Goal: Check status

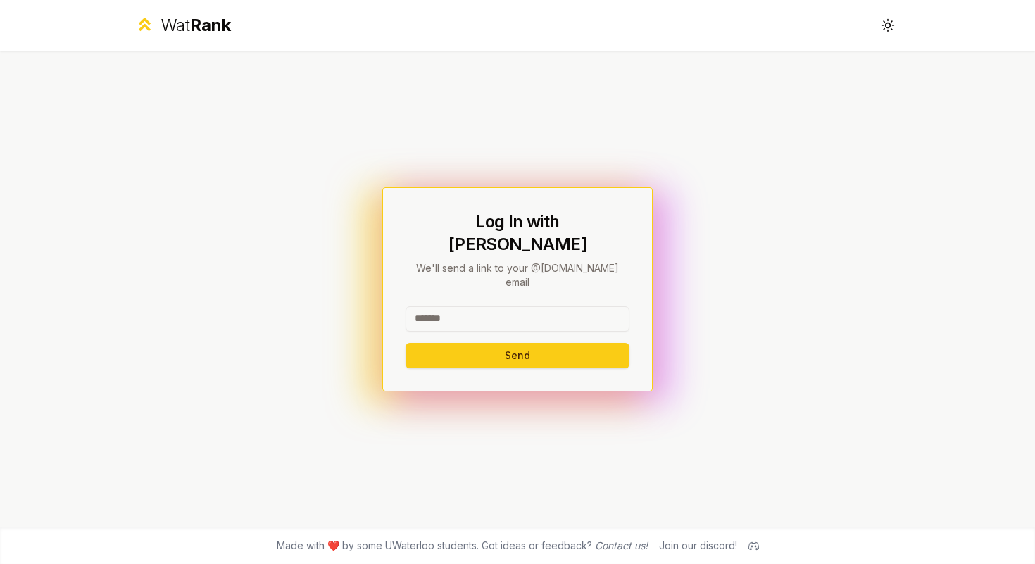
click at [502, 306] on input at bounding box center [517, 318] width 224 height 25
click at [511, 311] on input at bounding box center [517, 318] width 224 height 25
type input "********"
click at [452, 343] on button "Send" at bounding box center [517, 355] width 224 height 25
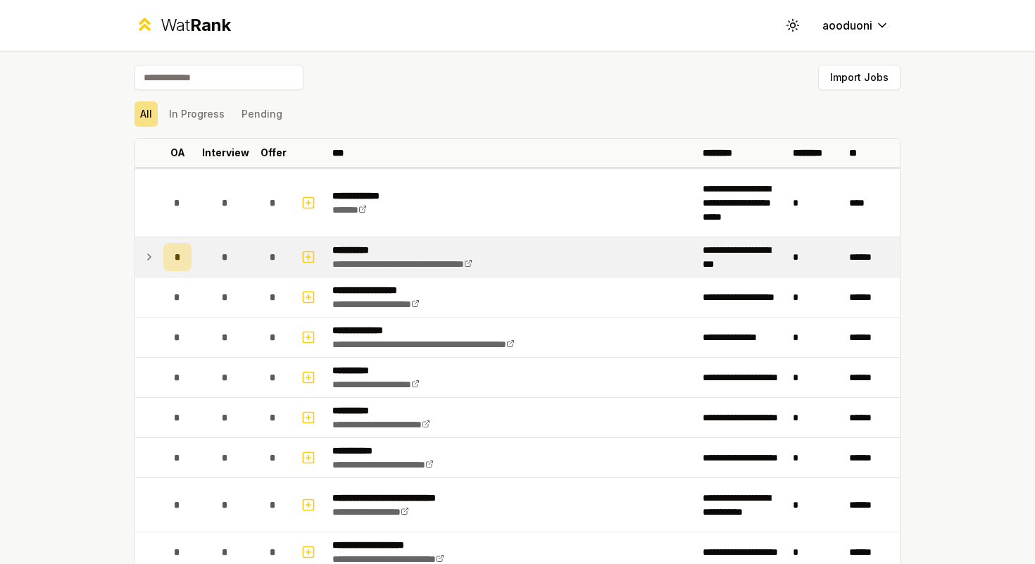
click at [144, 258] on icon at bounding box center [149, 256] width 11 height 17
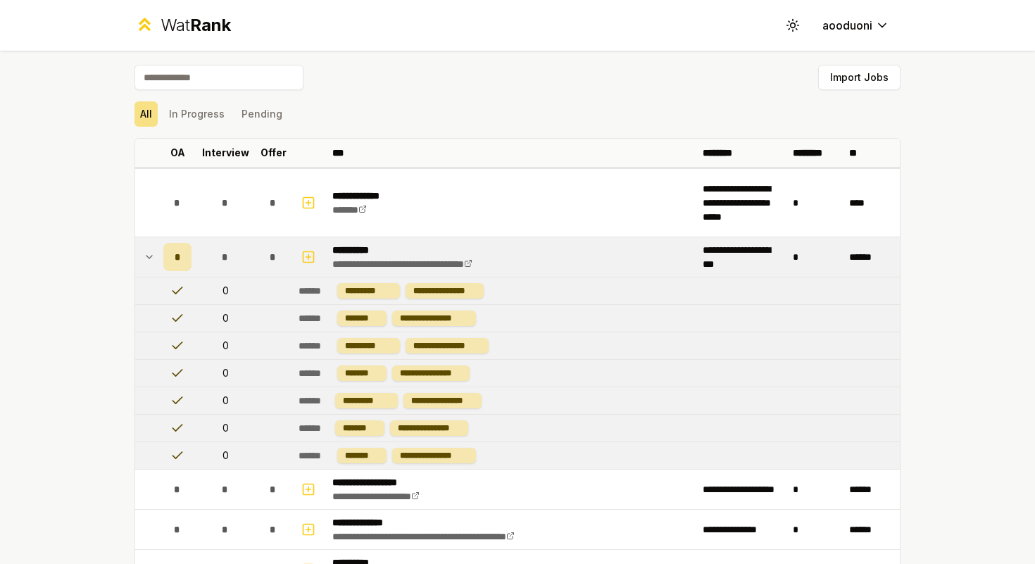
click at [151, 251] on td at bounding box center [146, 256] width 23 height 39
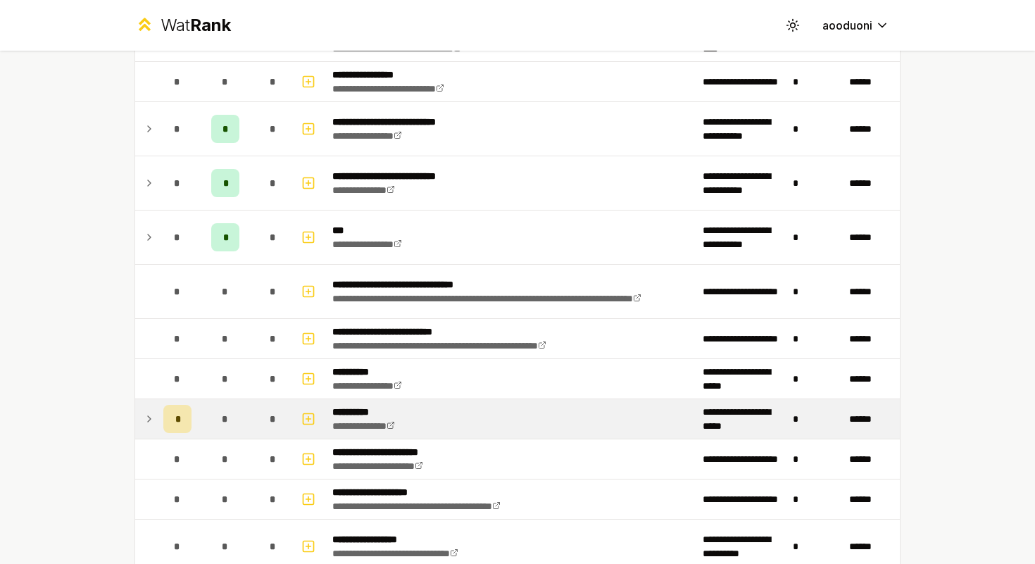
scroll to position [662, 0]
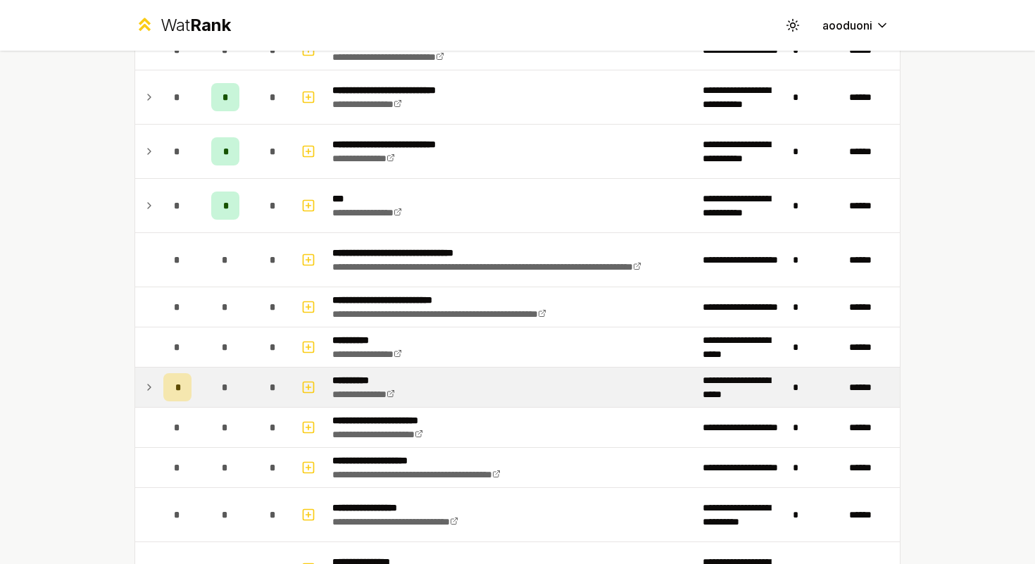
click at [197, 384] on td "*" at bounding box center [225, 386] width 56 height 39
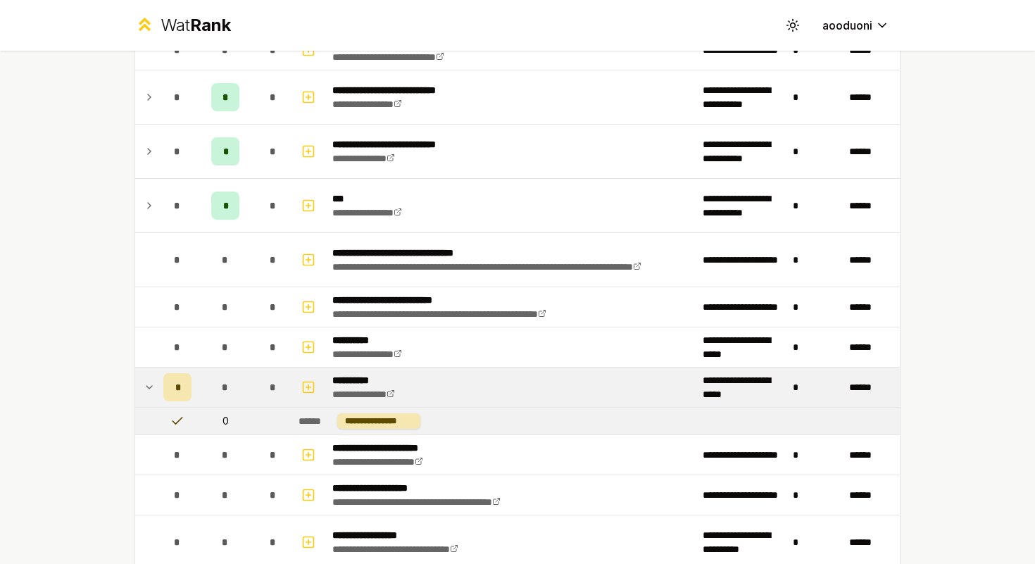
click at [197, 384] on td "*" at bounding box center [225, 386] width 56 height 39
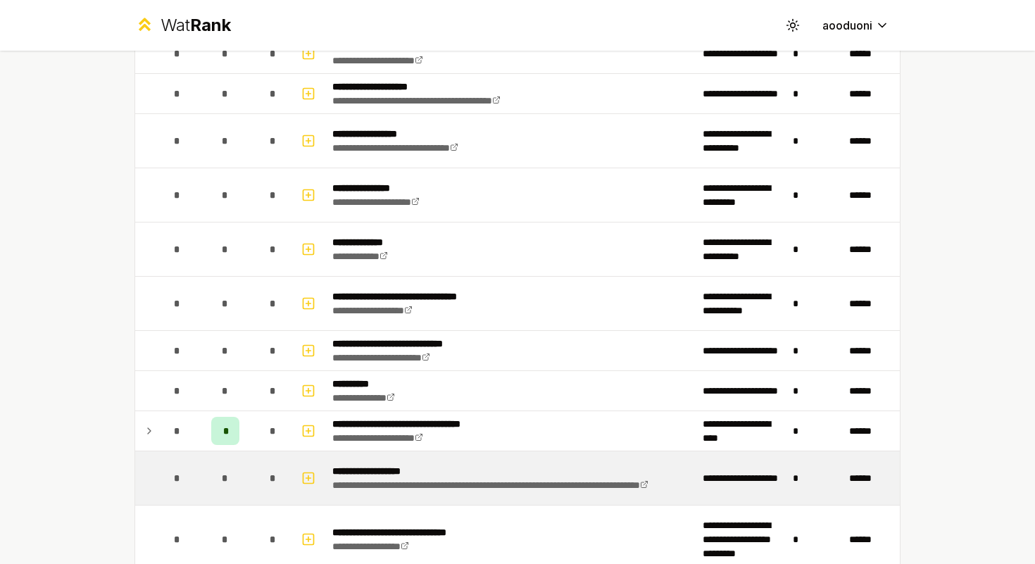
scroll to position [1159, 0]
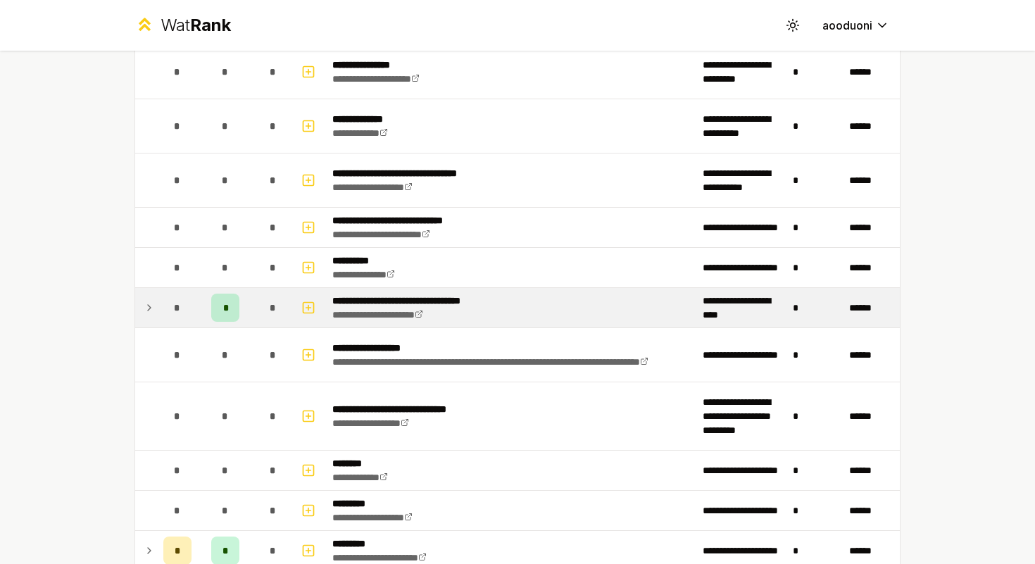
click at [236, 315] on td "*" at bounding box center [225, 307] width 56 height 39
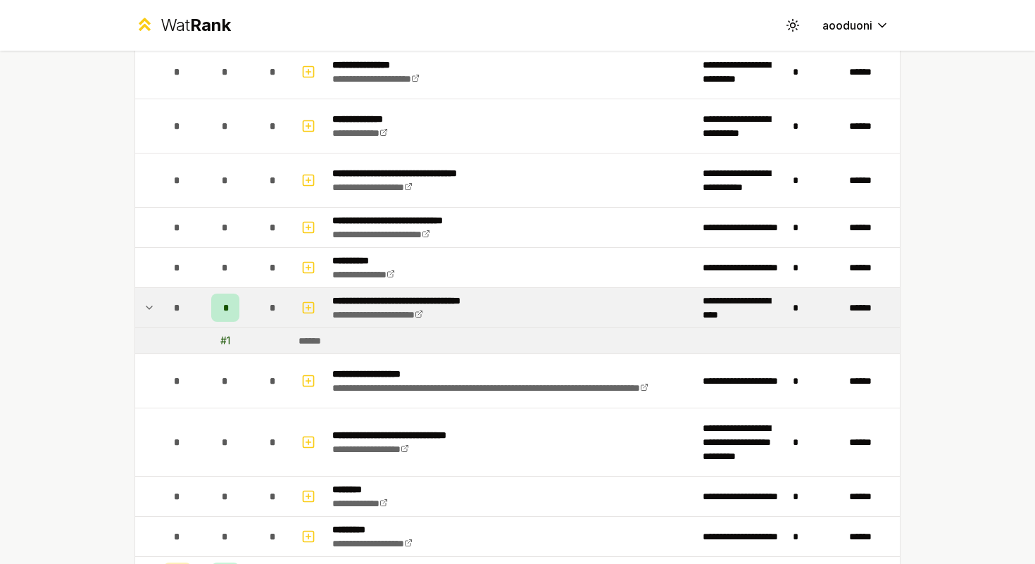
click at [236, 315] on td "*" at bounding box center [225, 307] width 56 height 39
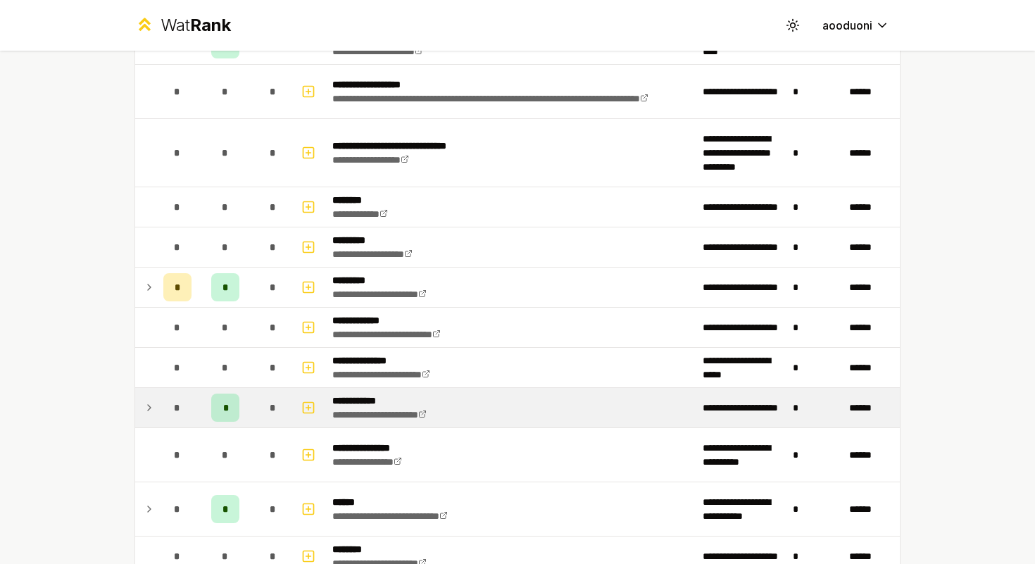
scroll to position [1470, 0]
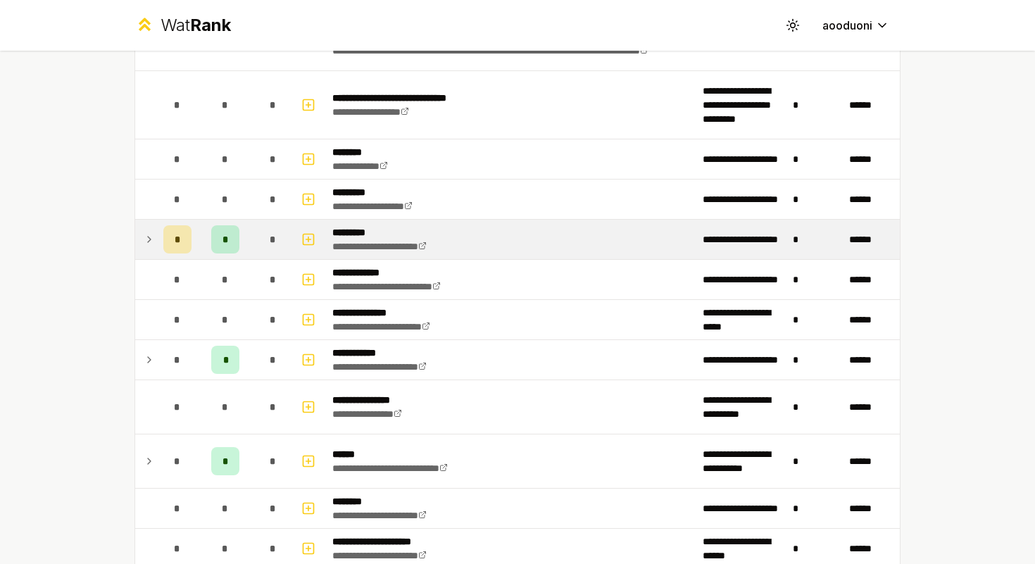
click at [253, 247] on td "*" at bounding box center [272, 239] width 39 height 39
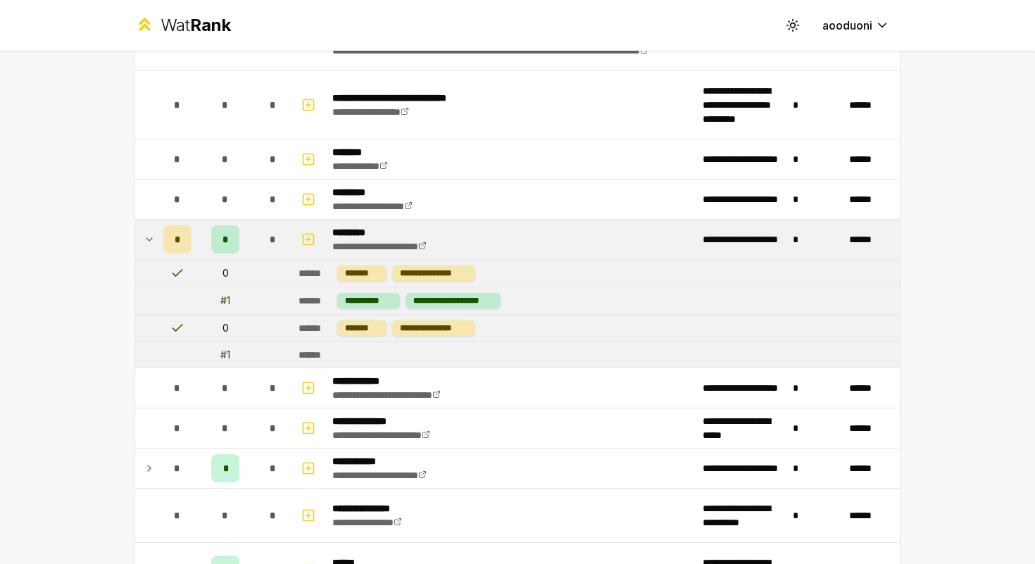
click at [253, 247] on td "*" at bounding box center [272, 239] width 39 height 39
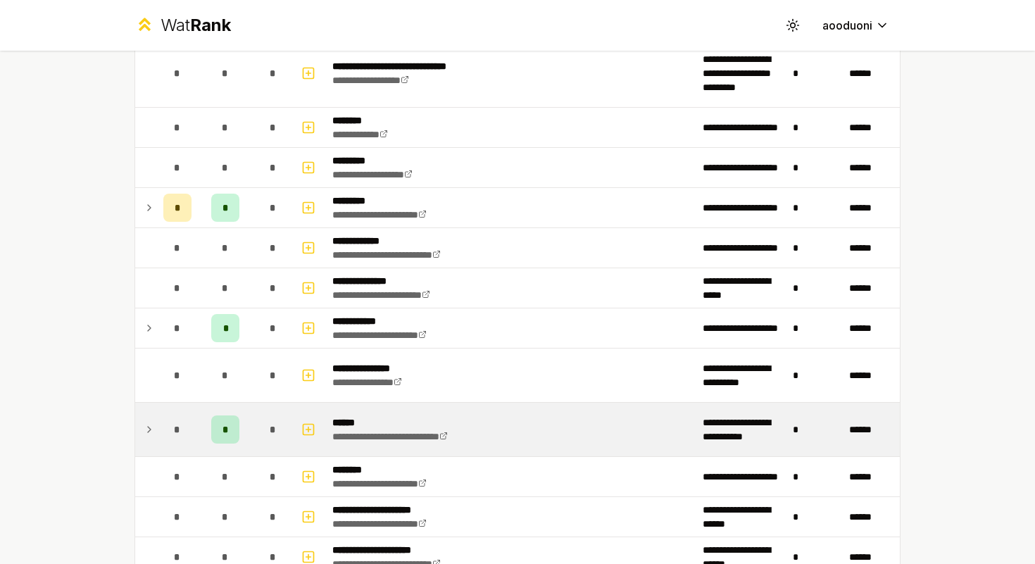
scroll to position [1583, 0]
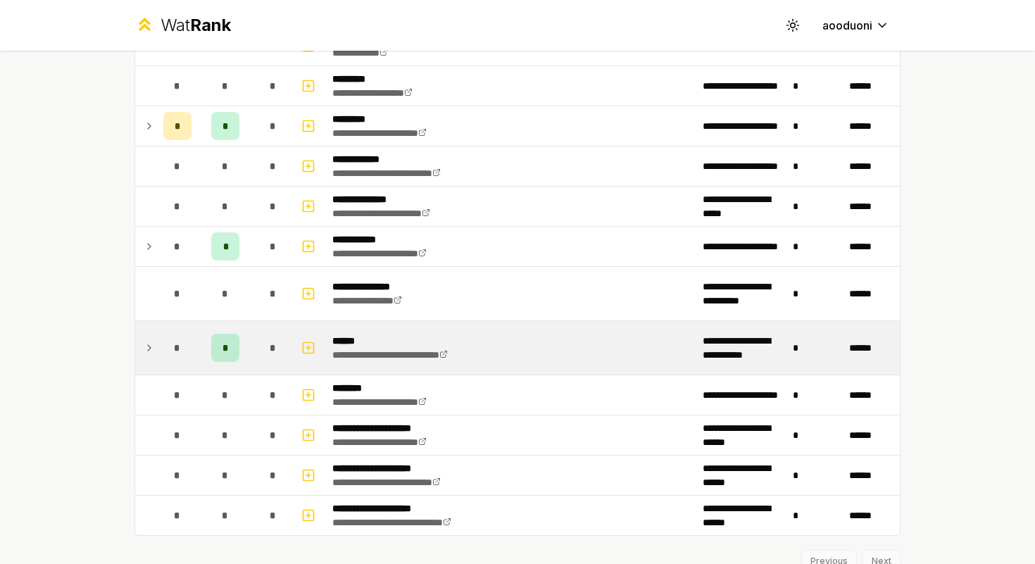
click at [265, 356] on div "*" at bounding box center [273, 348] width 28 height 28
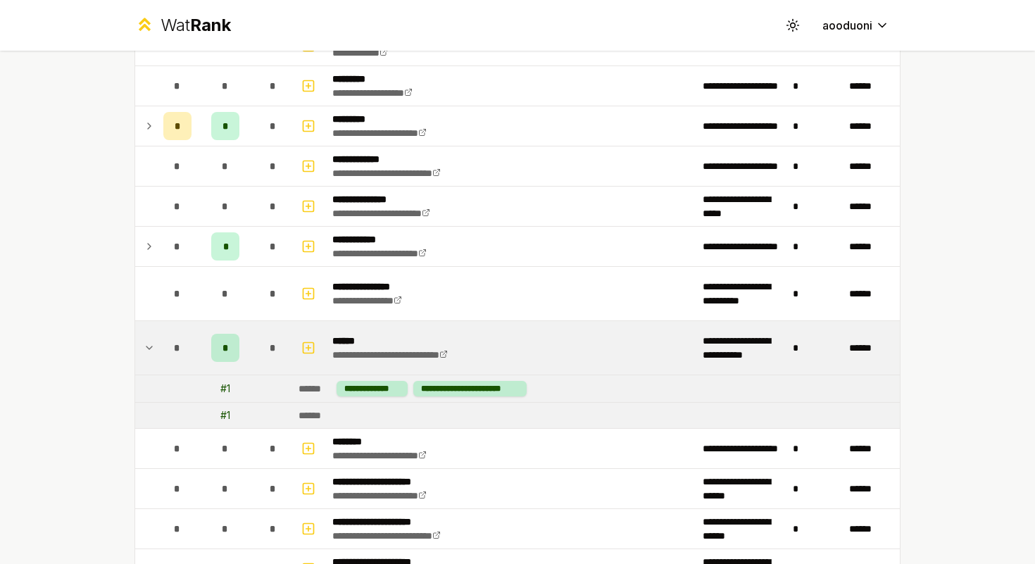
click at [265, 355] on div "*" at bounding box center [273, 348] width 28 height 28
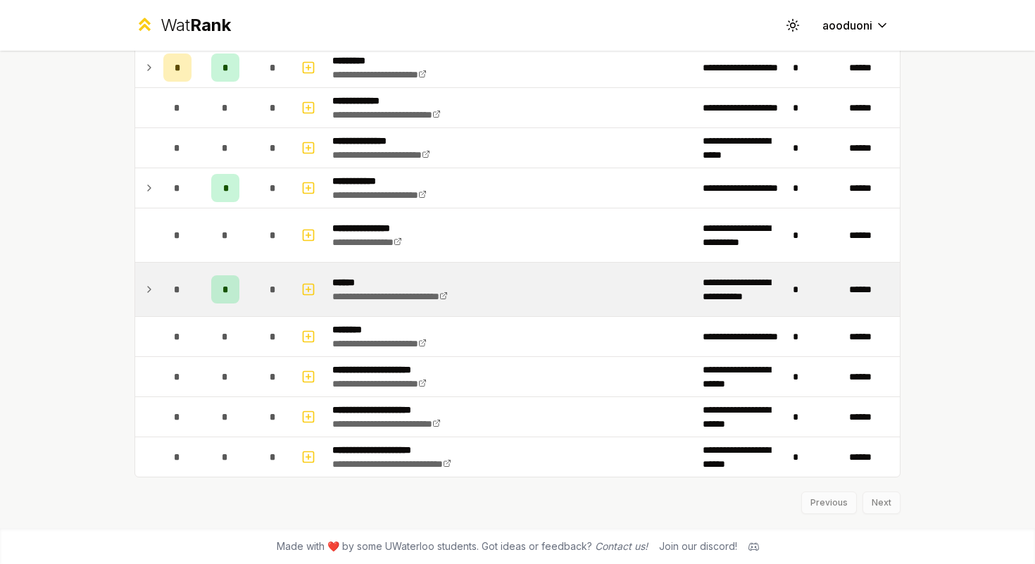
scroll to position [1643, 0]
click at [343, 293] on link "**********" at bounding box center [389, 296] width 115 height 10
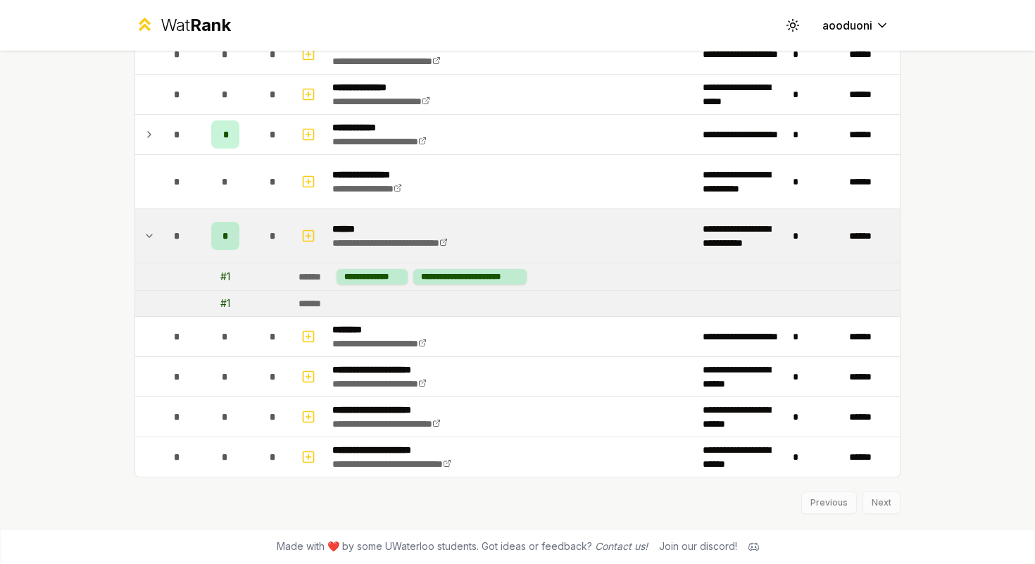
scroll to position [1696, 0]
click at [867, 498] on div "Previous Next" at bounding box center [517, 494] width 766 height 37
click at [884, 501] on div "Previous Next" at bounding box center [517, 494] width 766 height 37
drag, startPoint x: 883, startPoint y: 500, endPoint x: 852, endPoint y: 502, distance: 30.3
click at [882, 500] on div "Previous Next" at bounding box center [517, 494] width 766 height 37
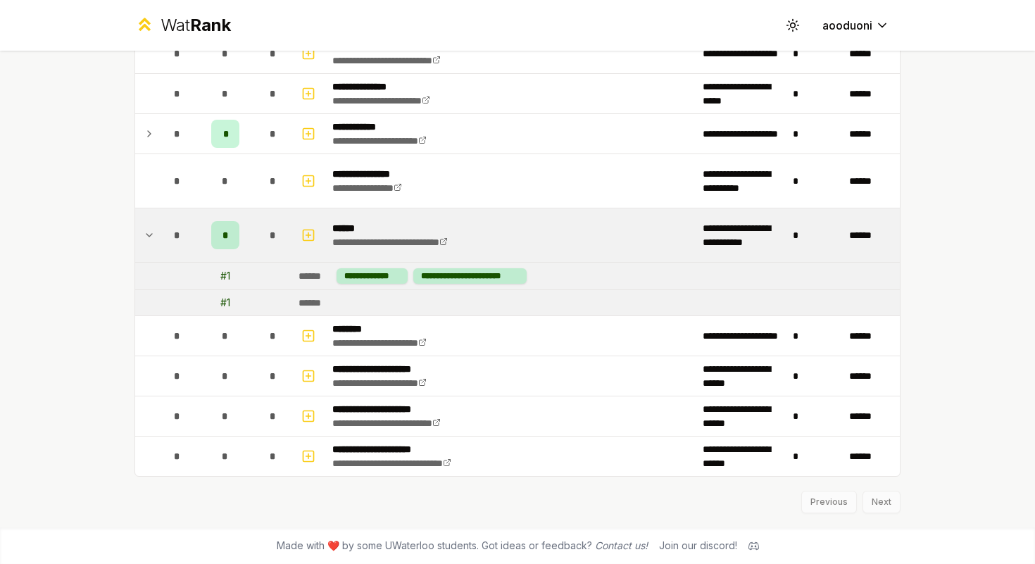
click at [843, 503] on div "Previous Next" at bounding box center [517, 494] width 766 height 37
click at [837, 504] on div "Previous Next" at bounding box center [517, 494] width 766 height 37
click at [862, 502] on div "Previous Next" at bounding box center [517, 494] width 766 height 37
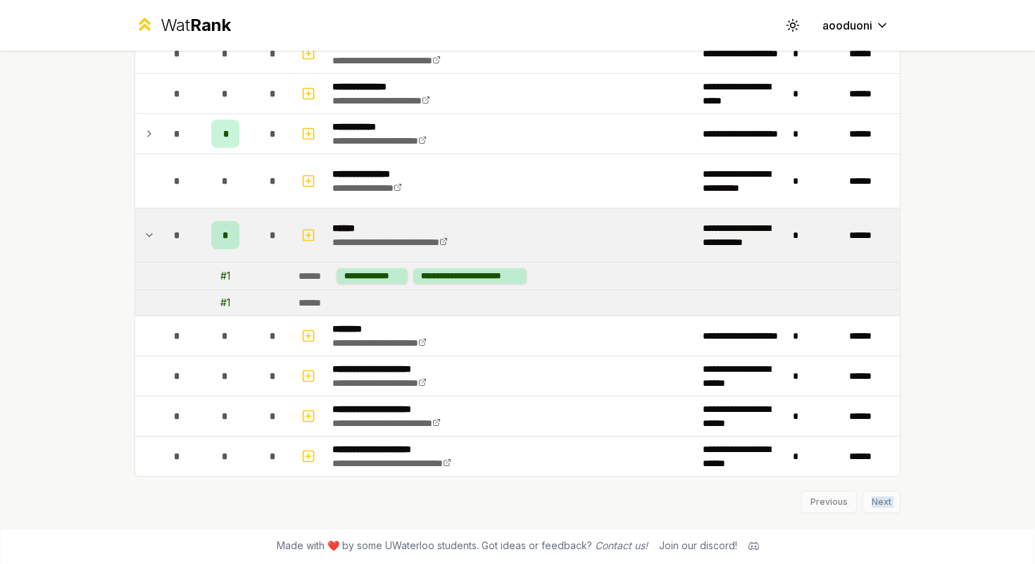
click at [862, 502] on div "Previous Next" at bounding box center [517, 494] width 766 height 37
click at [818, 500] on div "Previous Next" at bounding box center [517, 494] width 766 height 37
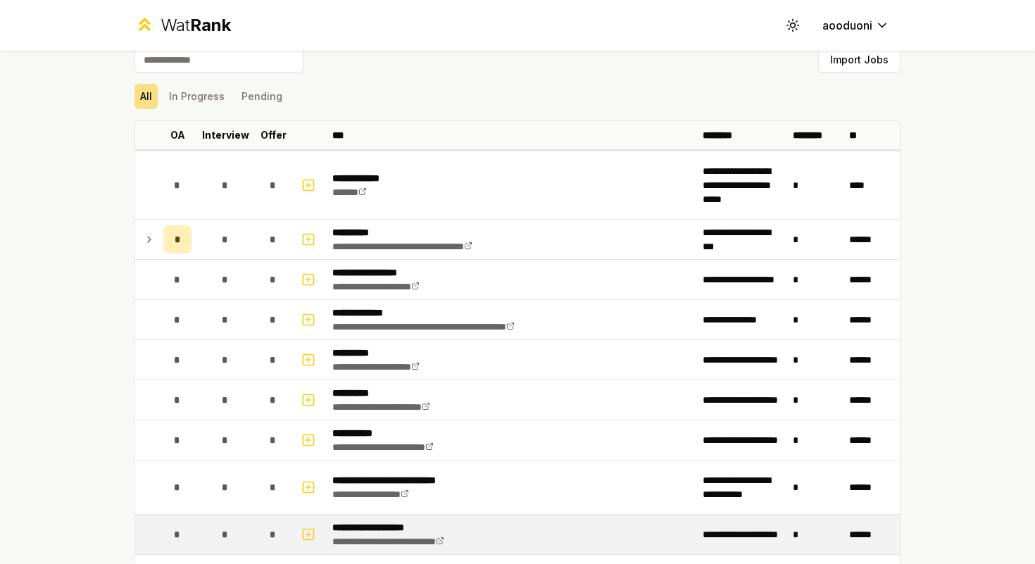
scroll to position [0, 0]
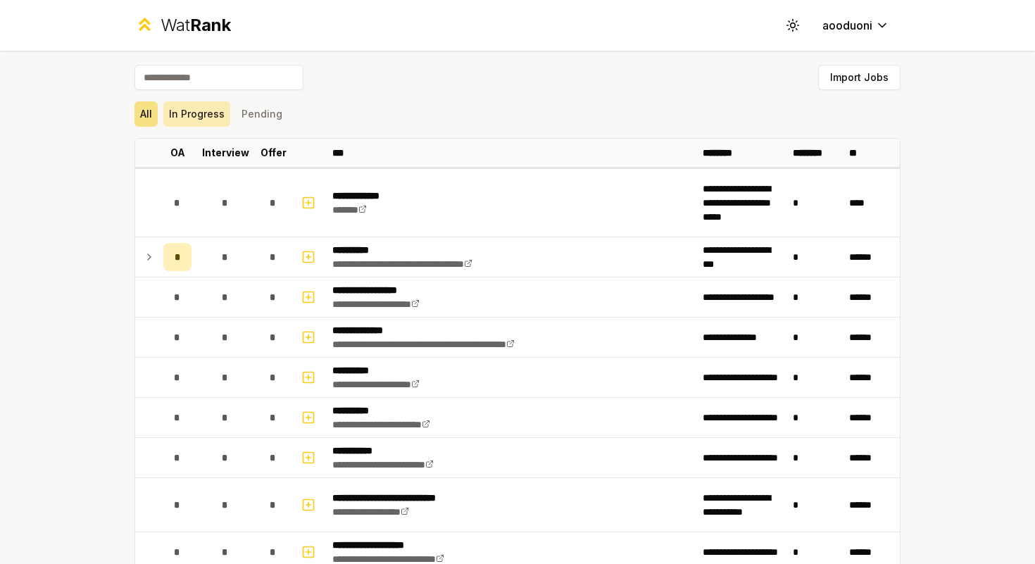
click at [210, 114] on button "In Progress" at bounding box center [196, 113] width 67 height 25
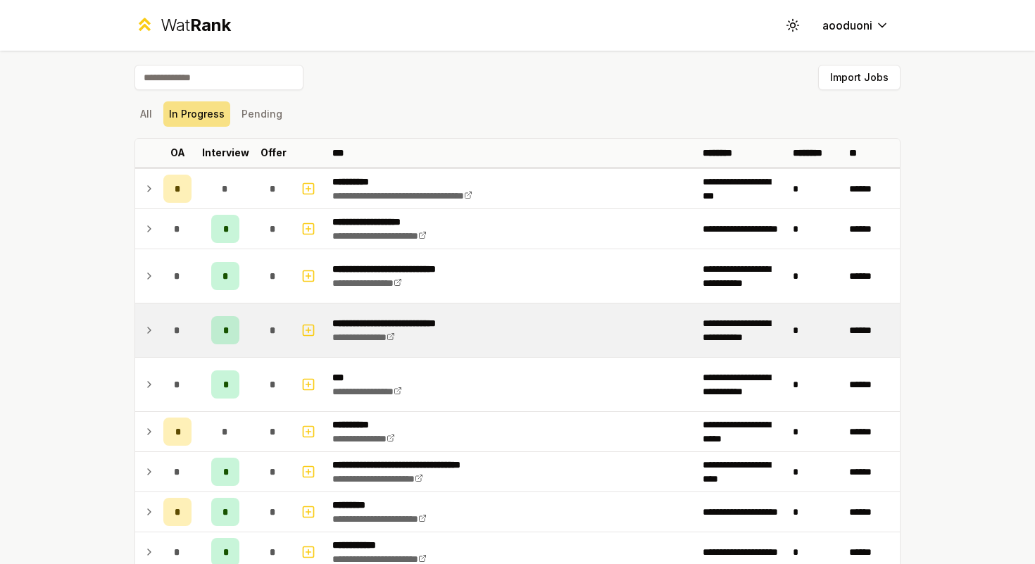
scroll to position [203, 0]
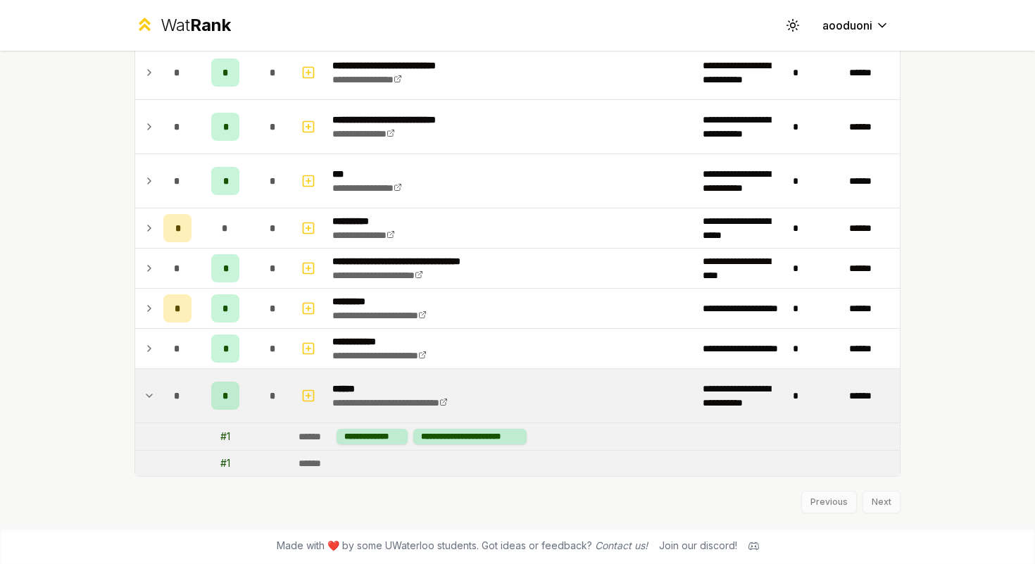
click at [897, 527] on div "Made with ❤️ by some UWaterloo students. Got ideas or feedback? Contact us! Joi…" at bounding box center [517, 545] width 901 height 37
click at [176, 402] on div "*" at bounding box center [177, 395] width 28 height 28
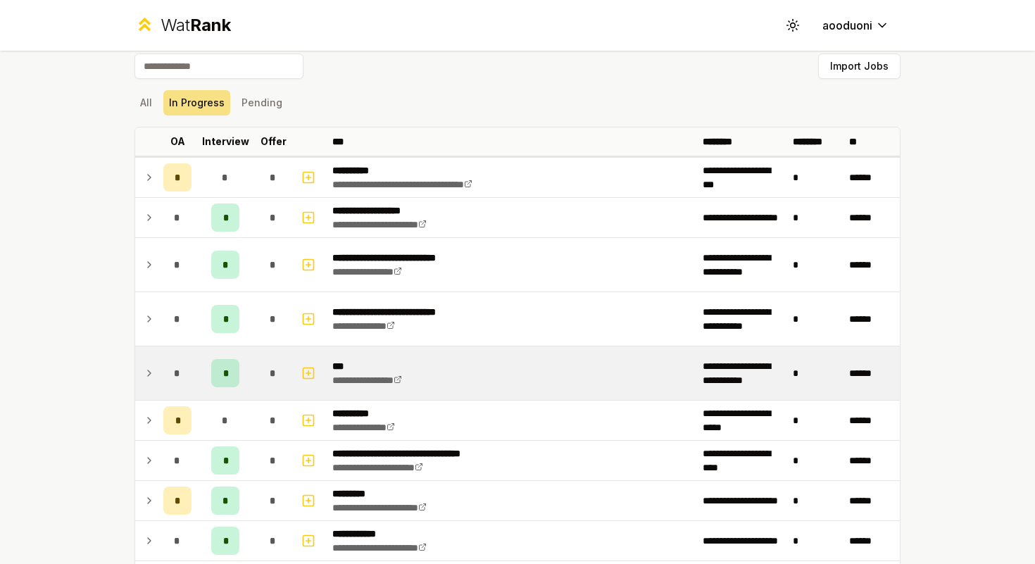
scroll to position [0, 0]
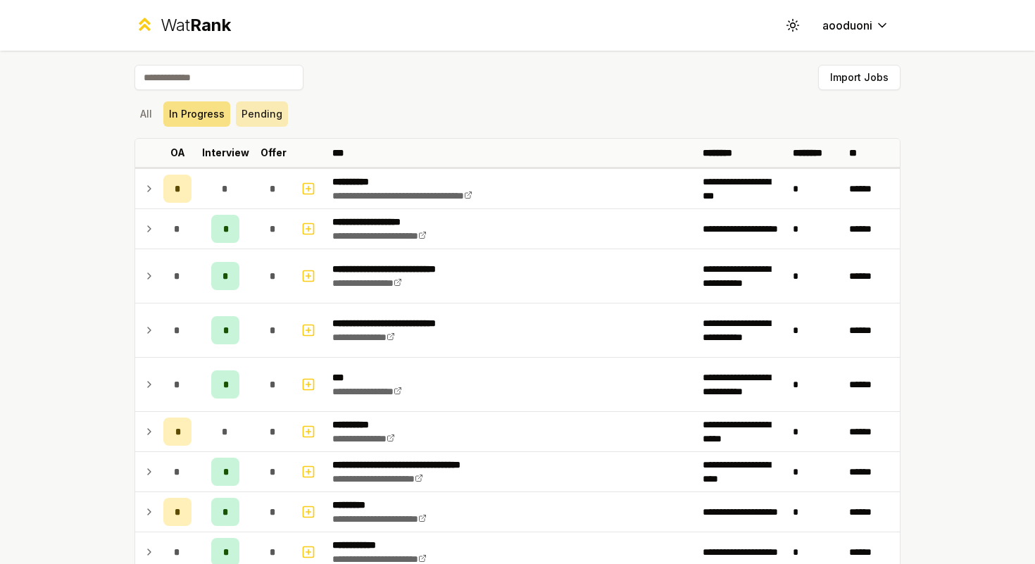
click at [262, 104] on button "Pending" at bounding box center [262, 113] width 52 height 25
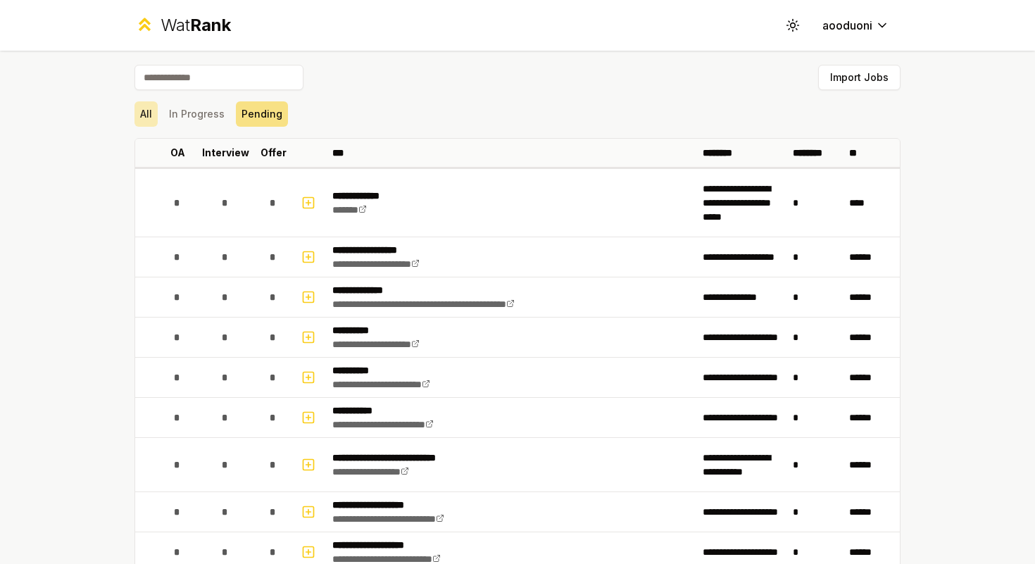
click at [147, 107] on button "All" at bounding box center [145, 113] width 23 height 25
